Goal: Transaction & Acquisition: Purchase product/service

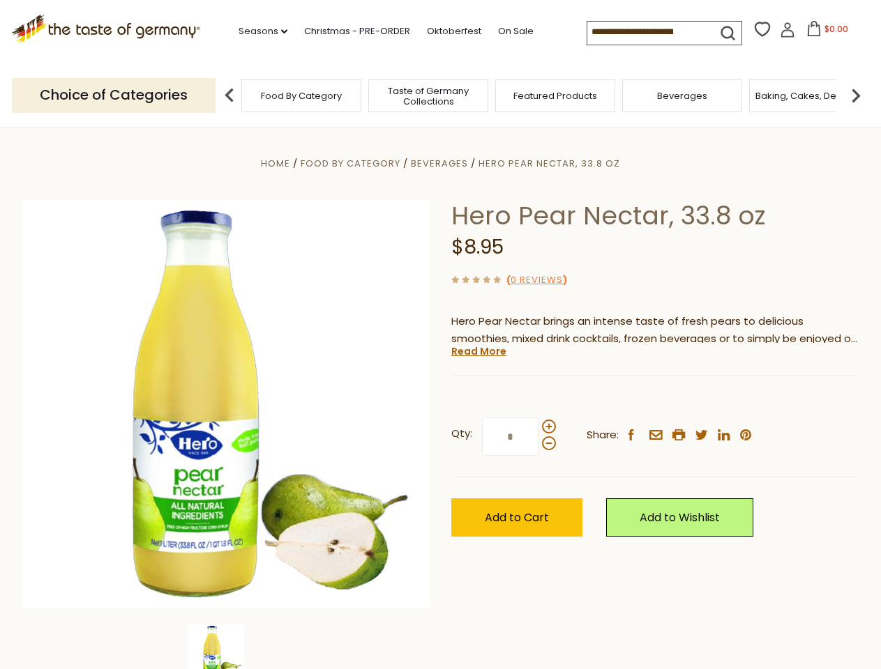
click at [440, 335] on div "Home Food By Category [GEOGRAPHIC_DATA] Hero Pear Nectar, 33.8 oz Hero Pear Nec…" at bounding box center [441, 423] width 858 height 537
click at [257, 31] on link "Seasons dropdown_arrow" at bounding box center [262, 31] width 49 height 15
click at [824, 33] on span "$0.00" at bounding box center [836, 29] width 24 height 12
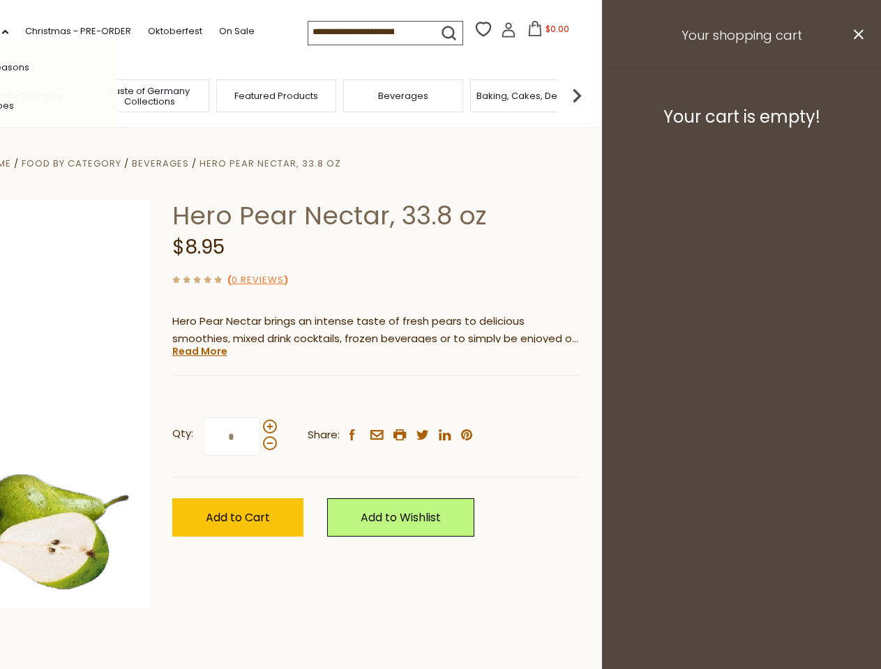
click at [118, 95] on div "All Seasons Recipes Game Day [DATE] [DATE] [DATE][PERSON_NAME] [DATE] Springfes…" at bounding box center [39, 334] width 158 height 591
click at [591, 95] on img at bounding box center [577, 96] width 28 height 28
click at [440, 398] on div "Qty: * Share: facebook email printer twitter linkedin pinterest" at bounding box center [376, 437] width 408 height 81
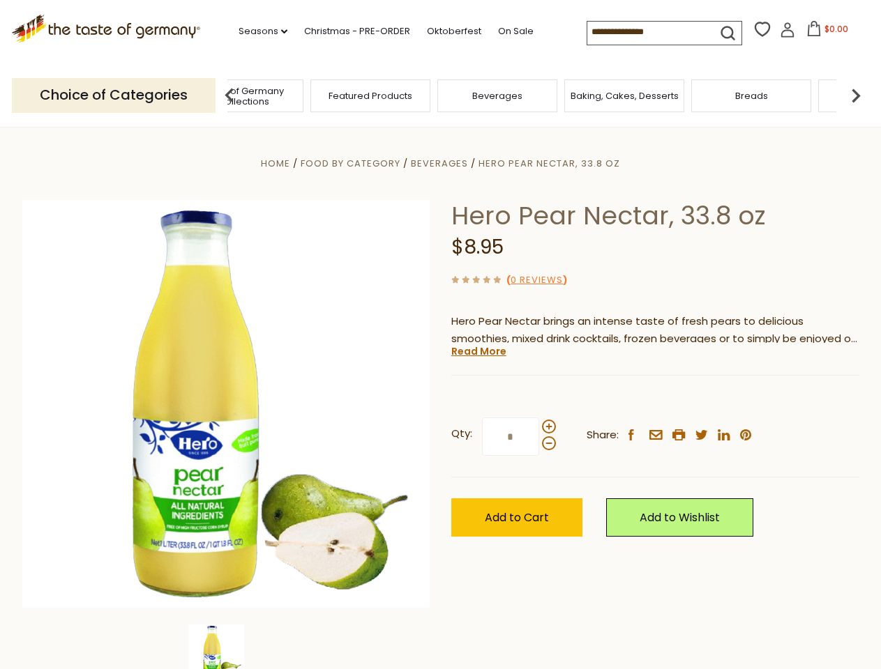
click at [226, 647] on img at bounding box center [216, 653] width 56 height 56
click at [478, 351] on link "Read More" at bounding box center [478, 351] width 55 height 14
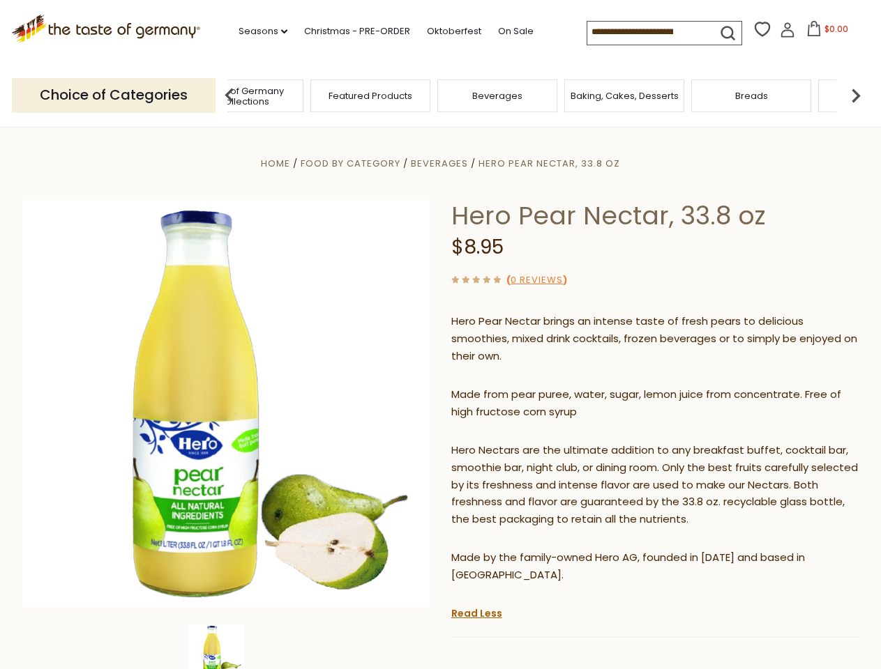
click at [548, 442] on p "Hero Nectars are the ultimate addition to any breakfast buffet, cocktail bar, s…" at bounding box center [655, 485] width 408 height 87
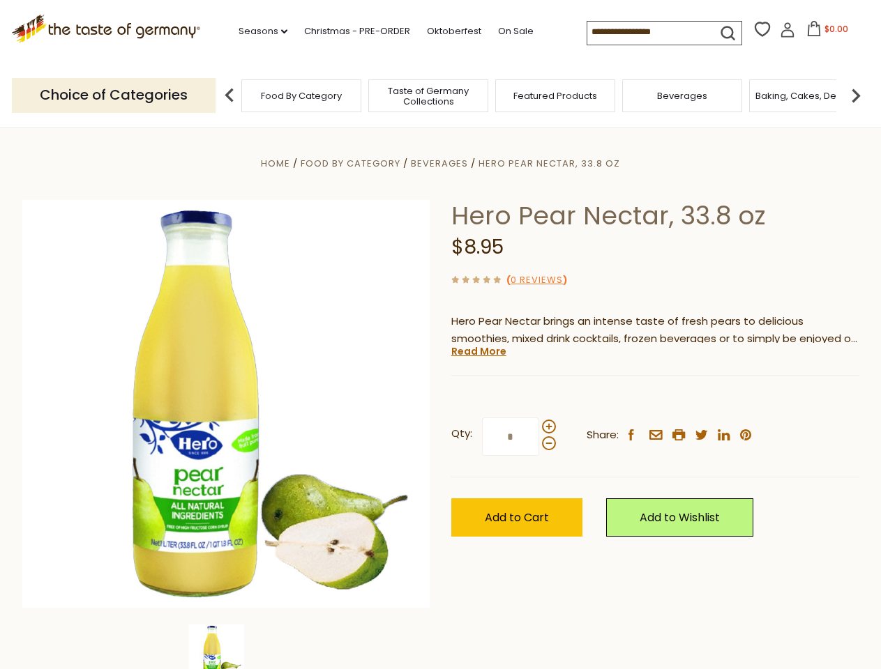
click at [440, 335] on div "Home Food By Category [GEOGRAPHIC_DATA] Hero Pear Nectar, 33.8 oz Hero Pear Nec…" at bounding box center [441, 423] width 858 height 537
click at [257, 31] on link "Seasons dropdown_arrow" at bounding box center [262, 31] width 49 height 15
click at [647, 32] on input at bounding box center [646, 32] width 118 height 20
click at [824, 33] on span "$0.00" at bounding box center [836, 29] width 24 height 12
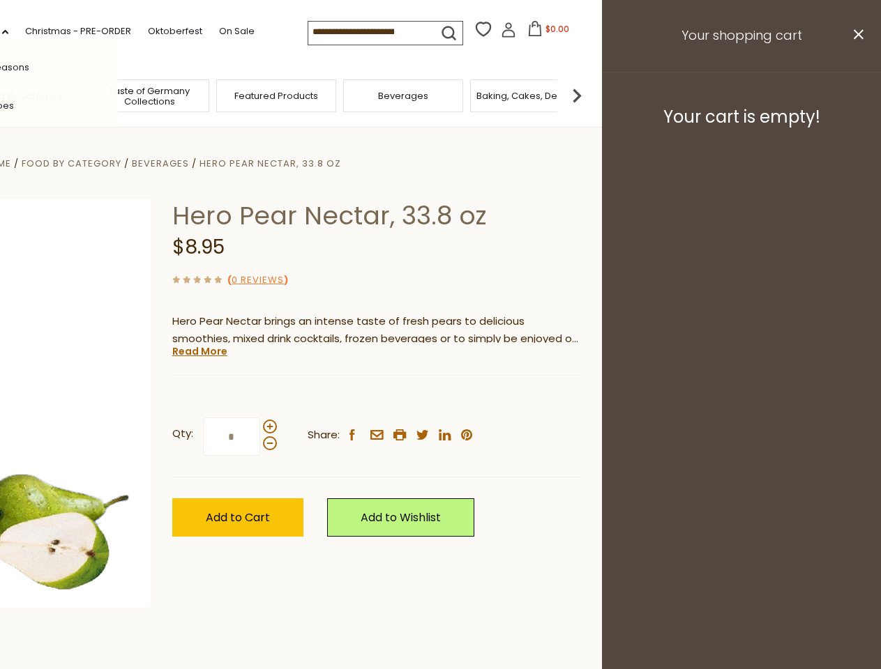
click at [118, 95] on div "All Seasons Recipes Game Day [DATE] [DATE] [DATE][PERSON_NAME] [DATE] Springfes…" at bounding box center [39, 334] width 158 height 591
click at [856, 95] on footer "Your cart is empty!" at bounding box center [741, 117] width 279 height 90
click at [440, 398] on div "Qty: * Share: facebook email printer twitter linkedin pinterest" at bounding box center [376, 437] width 408 height 81
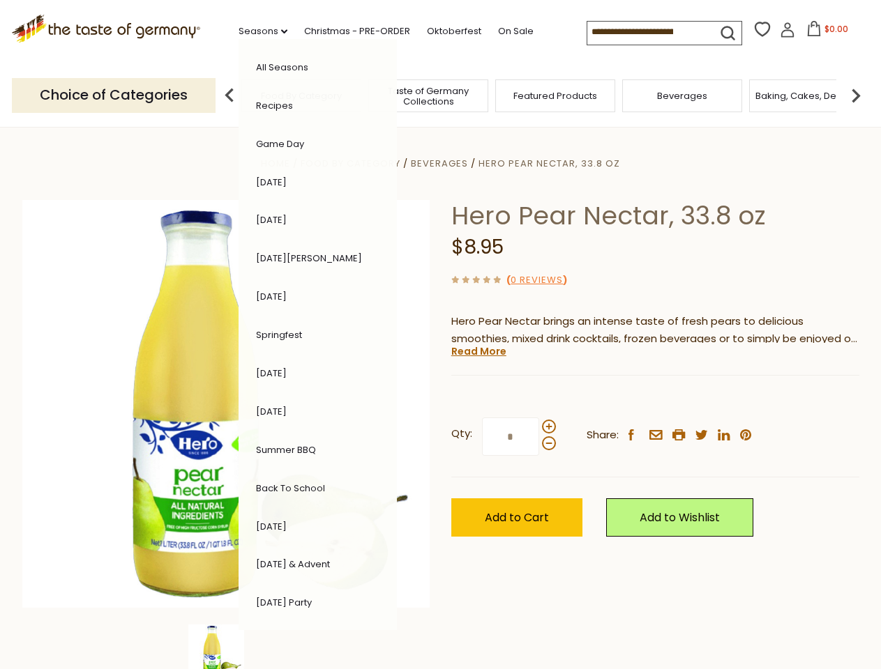
click at [226, 647] on div "Home Food By Category [GEOGRAPHIC_DATA] Hero Pear Nectar, 33.8 oz Hero Pear Nec…" at bounding box center [441, 423] width 858 height 537
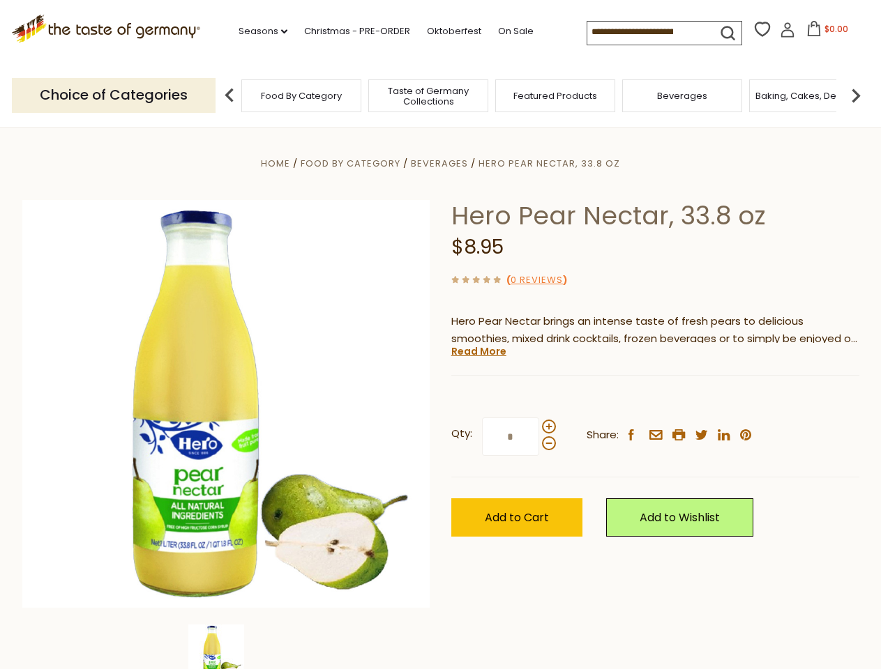
click at [226, 647] on img at bounding box center [216, 653] width 56 height 56
click at [478, 351] on link "Read More" at bounding box center [478, 351] width 55 height 14
